Goal: Information Seeking & Learning: Learn about a topic

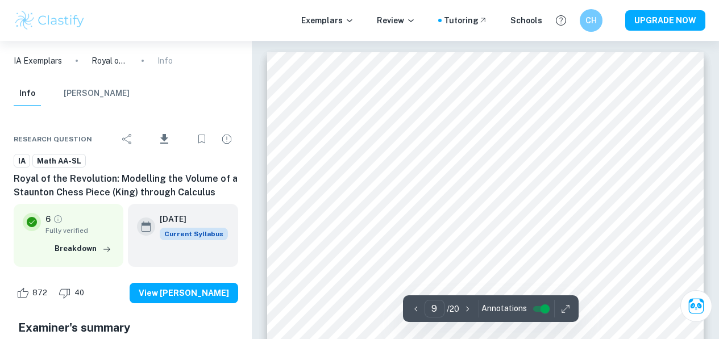
scroll to position [4860, 0]
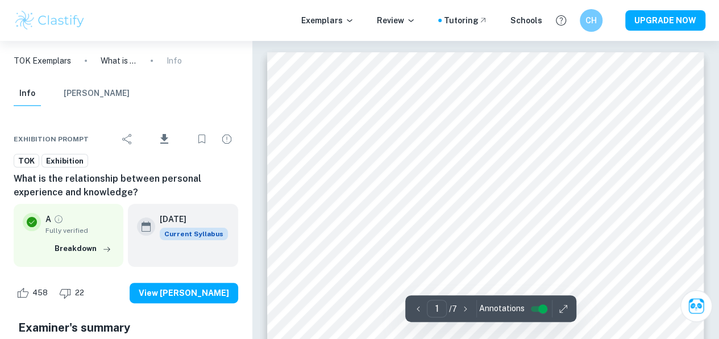
click at [69, 23] on img at bounding box center [50, 20] width 72 height 23
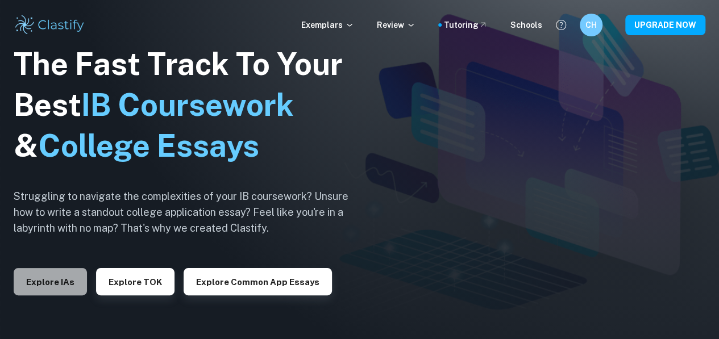
click at [61, 283] on button "Explore IAs" at bounding box center [50, 281] width 73 height 27
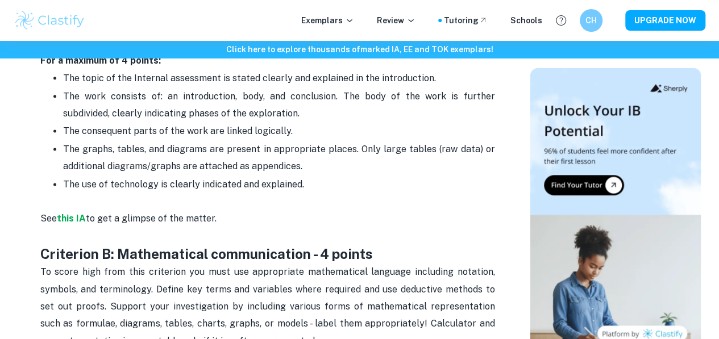
scroll to position [704, 0]
